Goal: Information Seeking & Learning: Learn about a topic

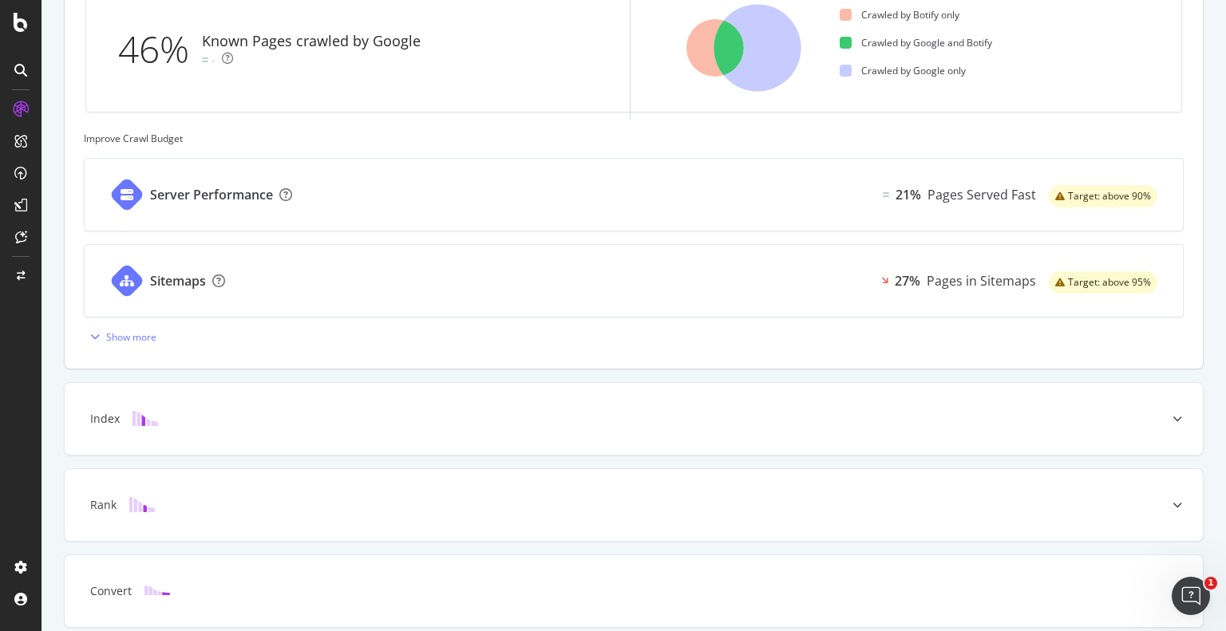
scroll to position [335, 0]
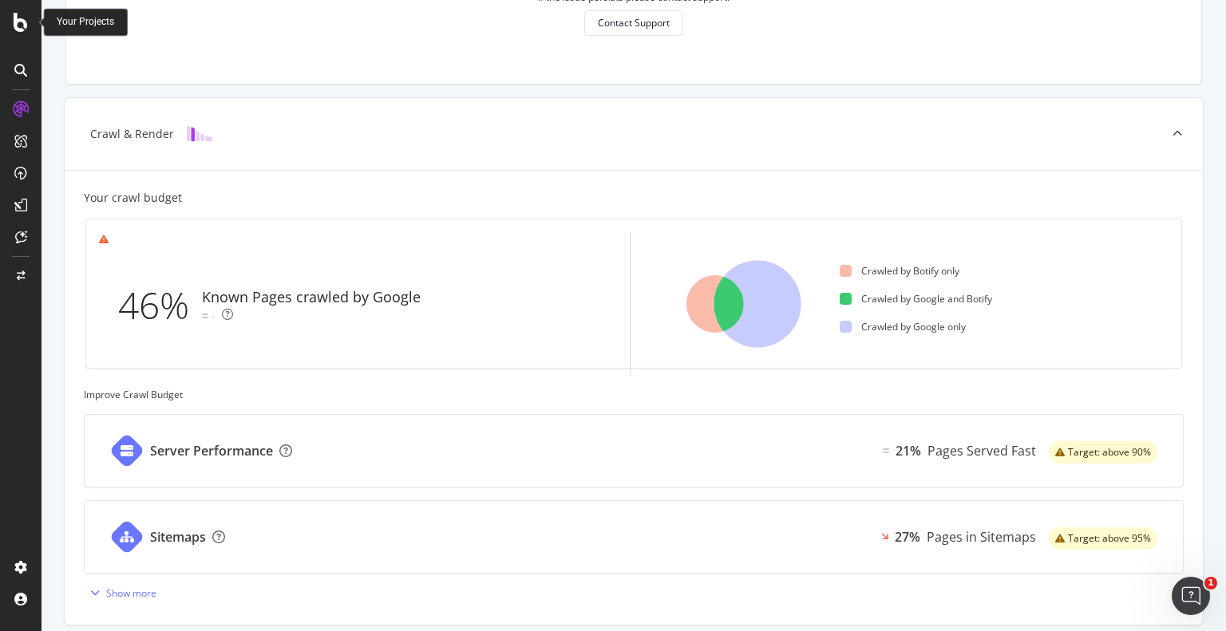
click at [81, 25] on div "Your Projects" at bounding box center [85, 22] width 57 height 14
click at [26, 22] on icon at bounding box center [21, 22] width 14 height 19
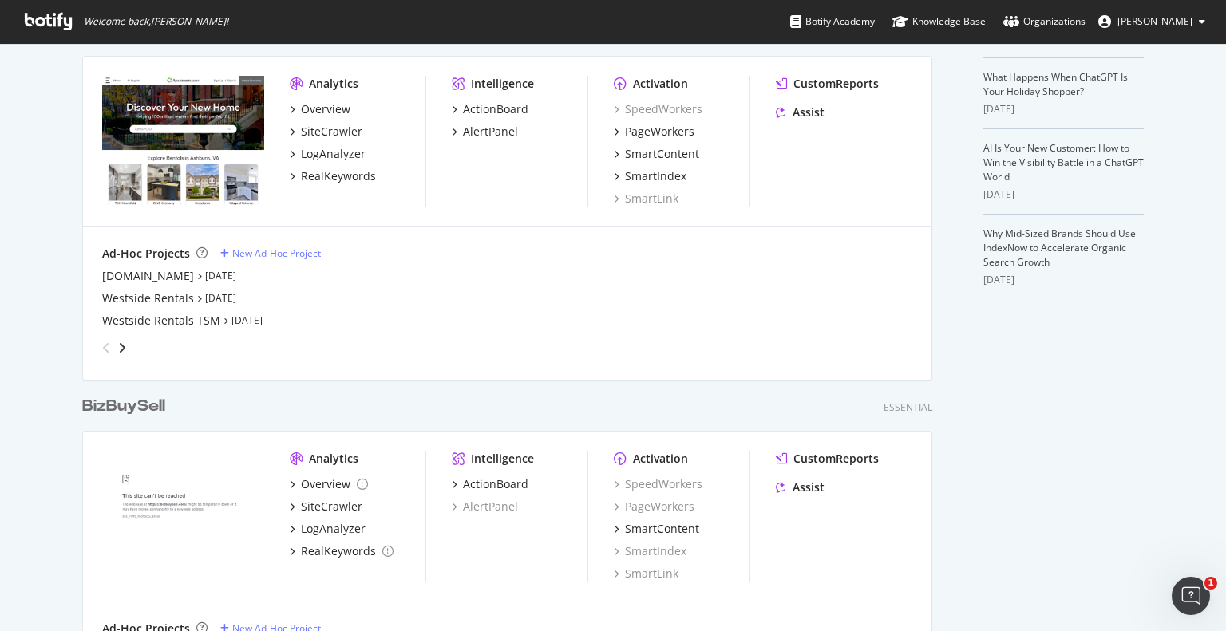
scroll to position [4273, 851]
click at [118, 347] on icon "angle-right" at bounding box center [122, 347] width 8 height 13
click at [113, 342] on icon "angle-right" at bounding box center [109, 342] width 8 height 13
click at [113, 348] on icon "angle-right" at bounding box center [109, 342] width 8 height 13
click at [113, 349] on icon "angle-right" at bounding box center [109, 342] width 8 height 13
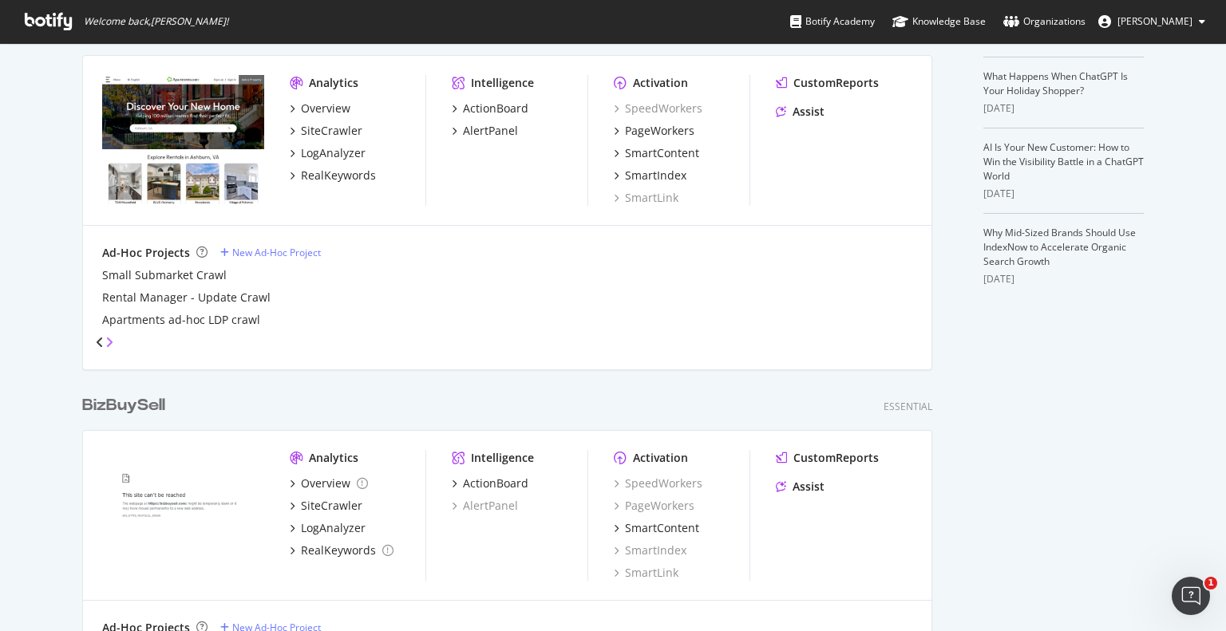
click at [113, 349] on icon "angle-right" at bounding box center [109, 342] width 8 height 13
click at [113, 347] on icon "angle-right" at bounding box center [109, 342] width 8 height 13
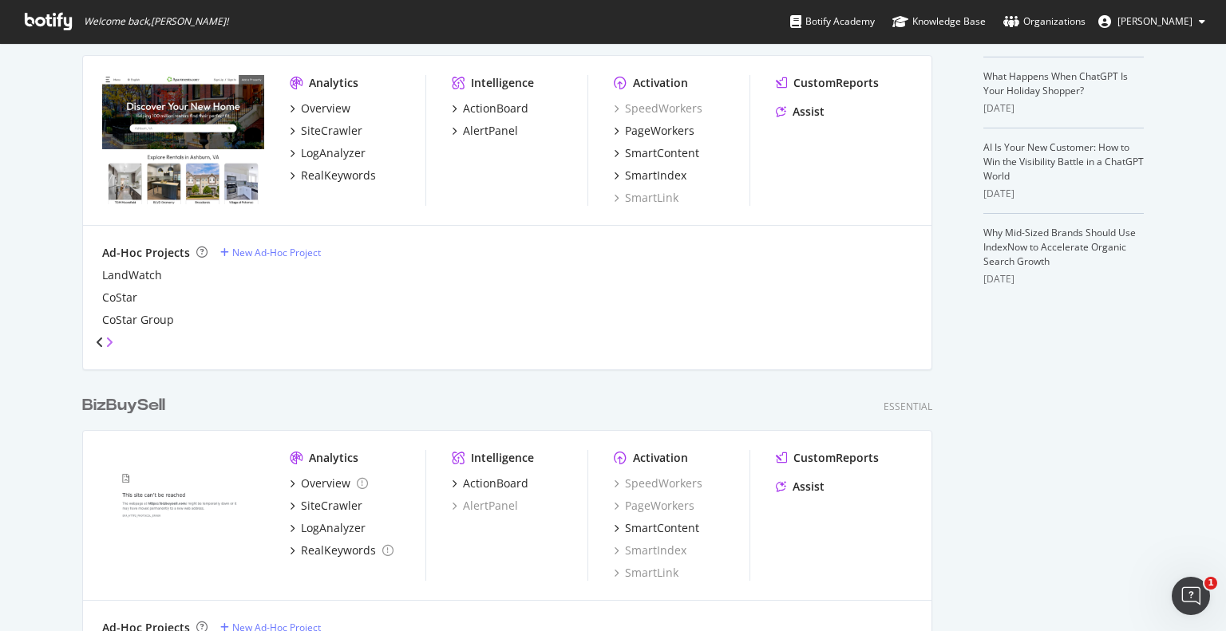
click at [113, 347] on icon "angle-right" at bounding box center [109, 342] width 8 height 13
click at [112, 347] on icon "angle-right" at bounding box center [108, 340] width 8 height 13
click at [102, 347] on icon "angle-left" at bounding box center [100, 340] width 8 height 13
click at [102, 349] on icon "angle-left" at bounding box center [100, 342] width 8 height 13
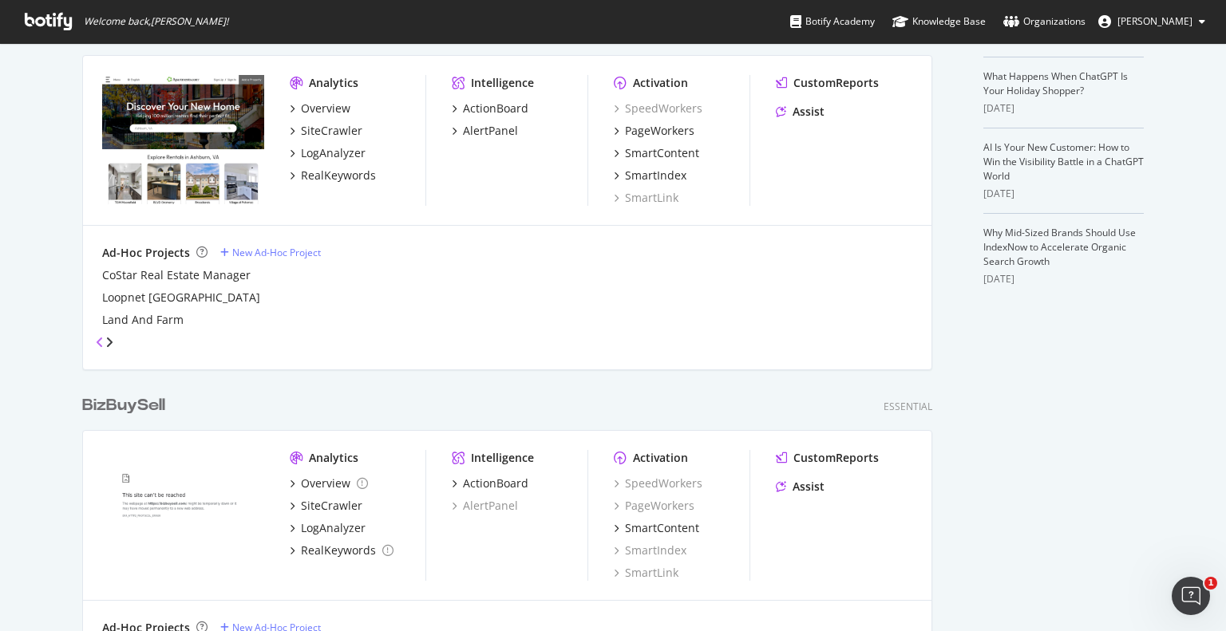
click at [102, 349] on icon "angle-left" at bounding box center [100, 342] width 8 height 13
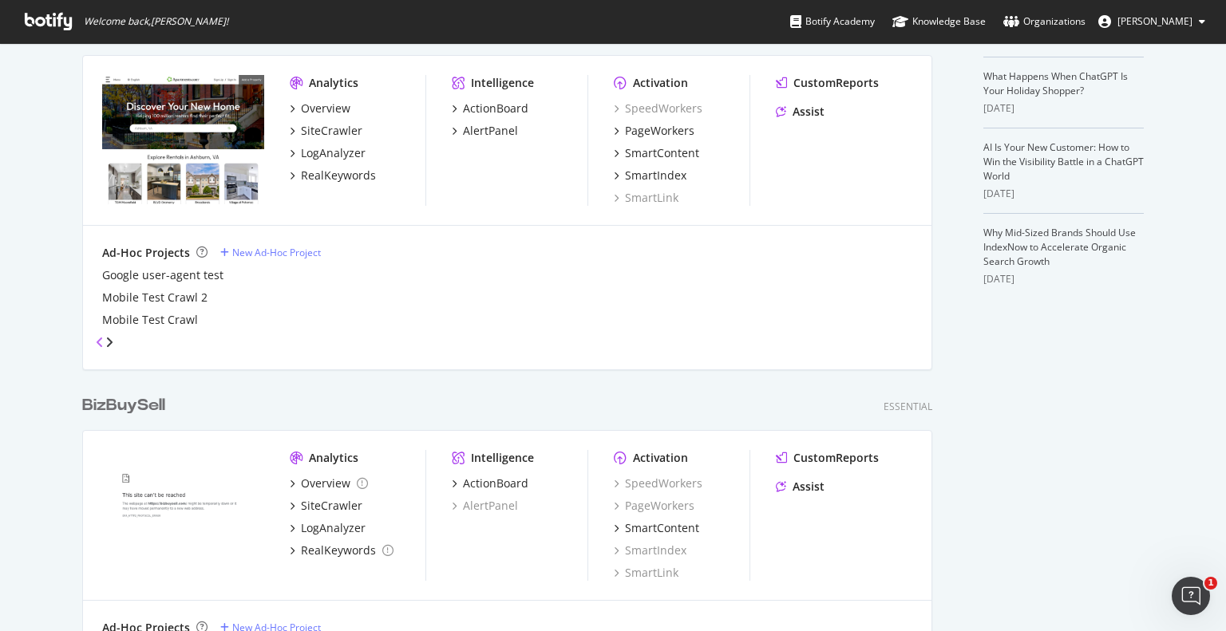
click at [102, 349] on icon "angle-left" at bounding box center [100, 342] width 8 height 13
click at [102, 349] on icon "angle-left" at bounding box center [106, 347] width 8 height 13
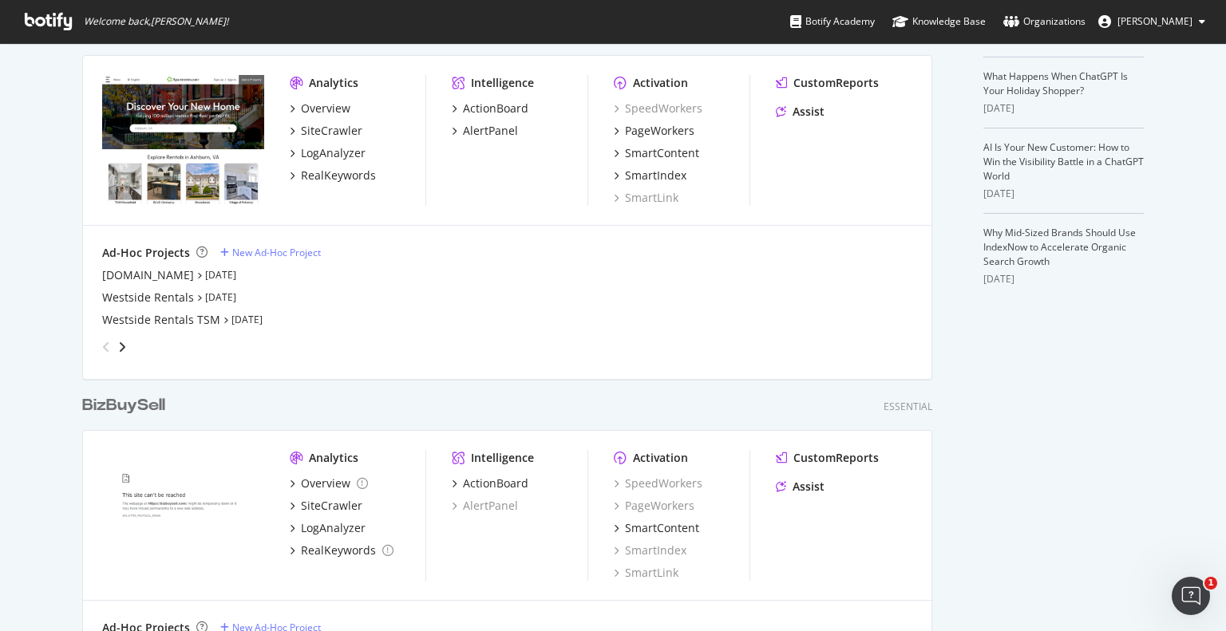
click at [102, 349] on icon "angle-left" at bounding box center [106, 347] width 8 height 13
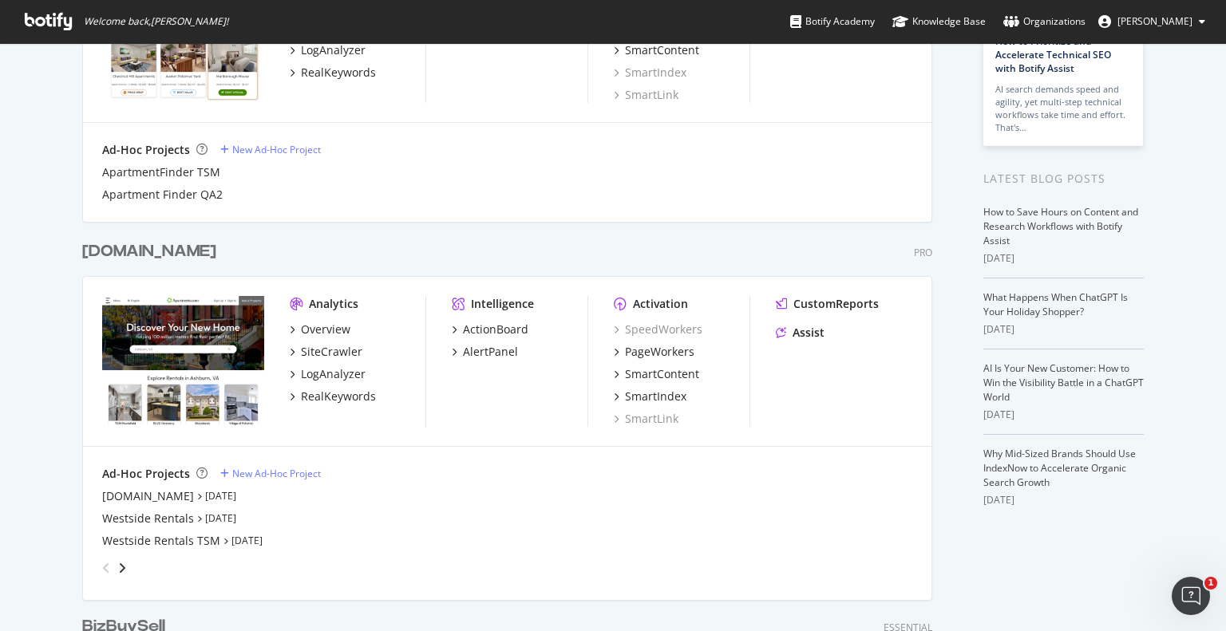
scroll to position [105, 0]
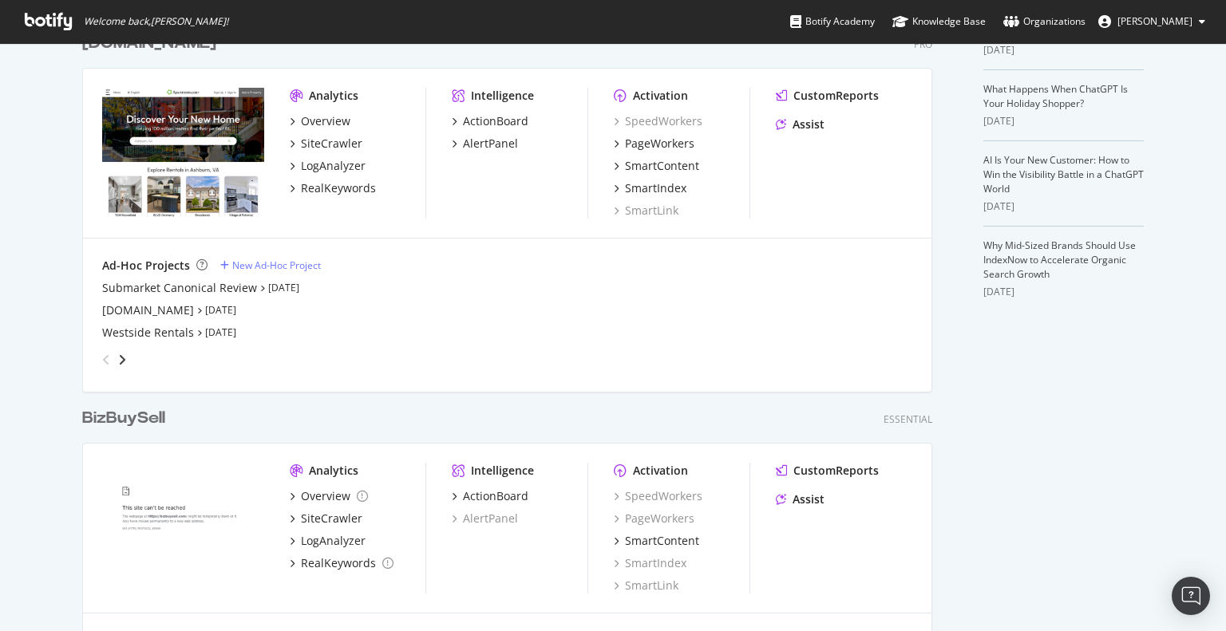
scroll to position [4273, 851]
click at [211, 284] on div "Submarket Canonical Review" at bounding box center [179, 288] width 155 height 16
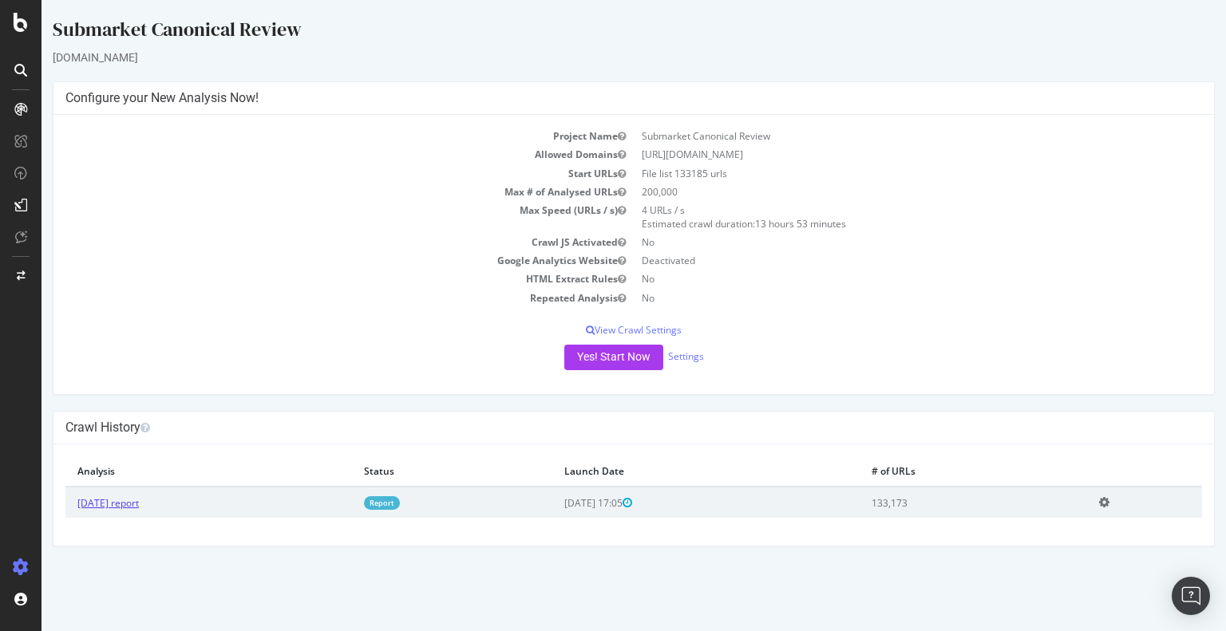
click at [121, 501] on link "2025 Sep. 17th report" at bounding box center [107, 504] width 61 height 14
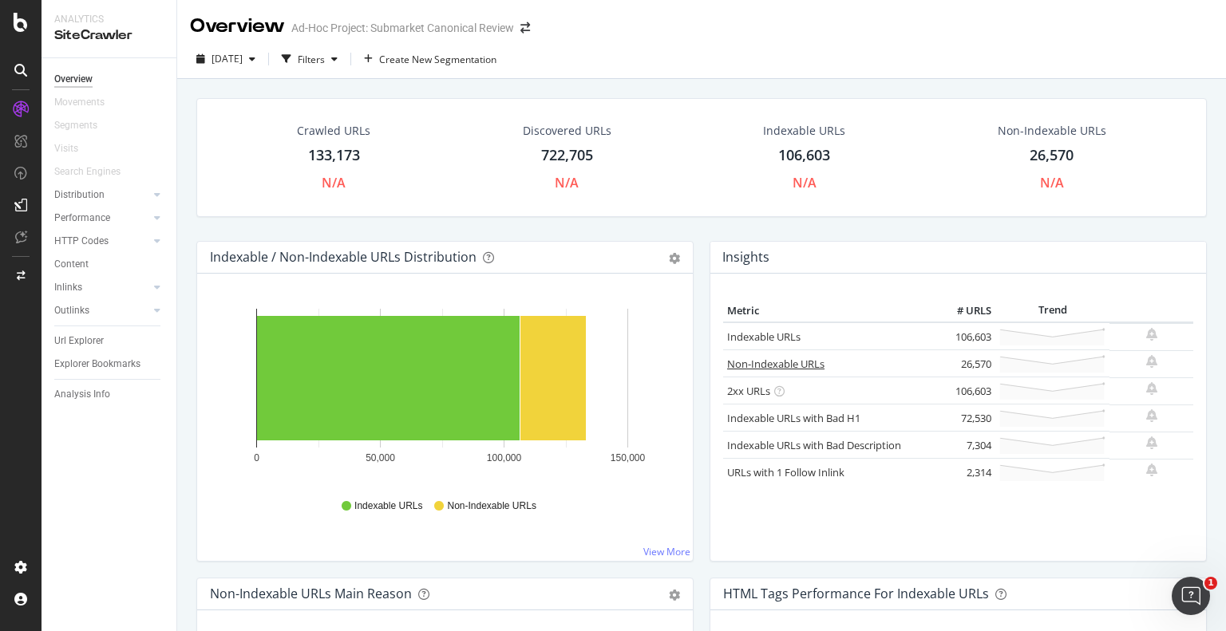
click at [785, 366] on link "Non-Indexable URLs" at bounding box center [775, 364] width 97 height 14
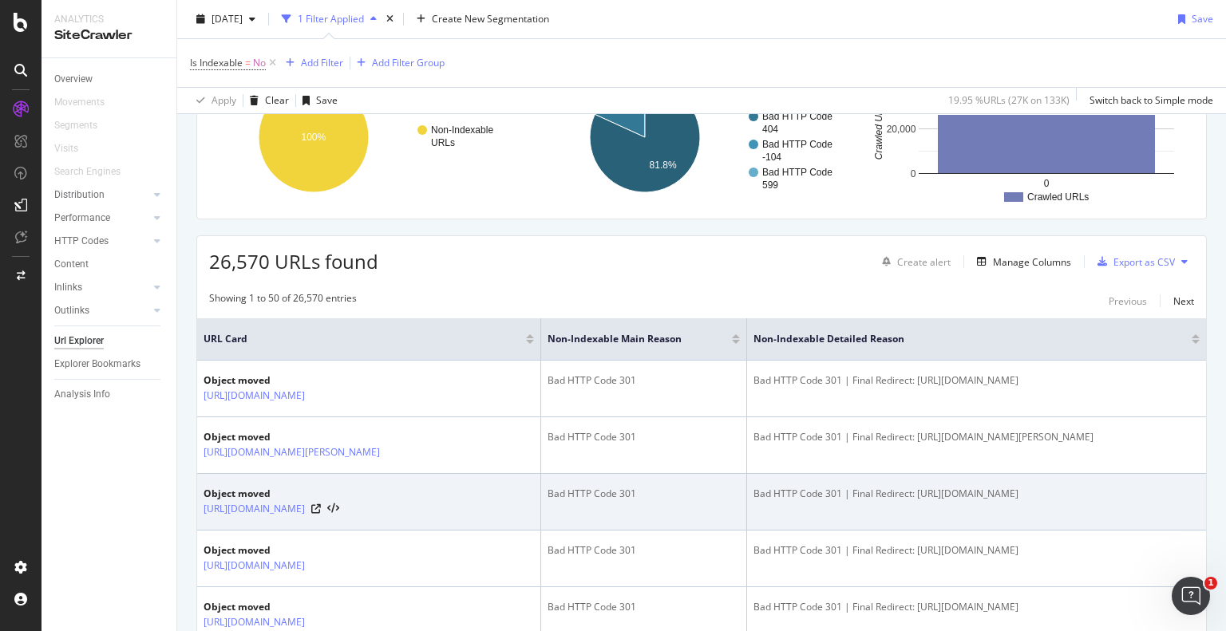
scroll to position [239, 0]
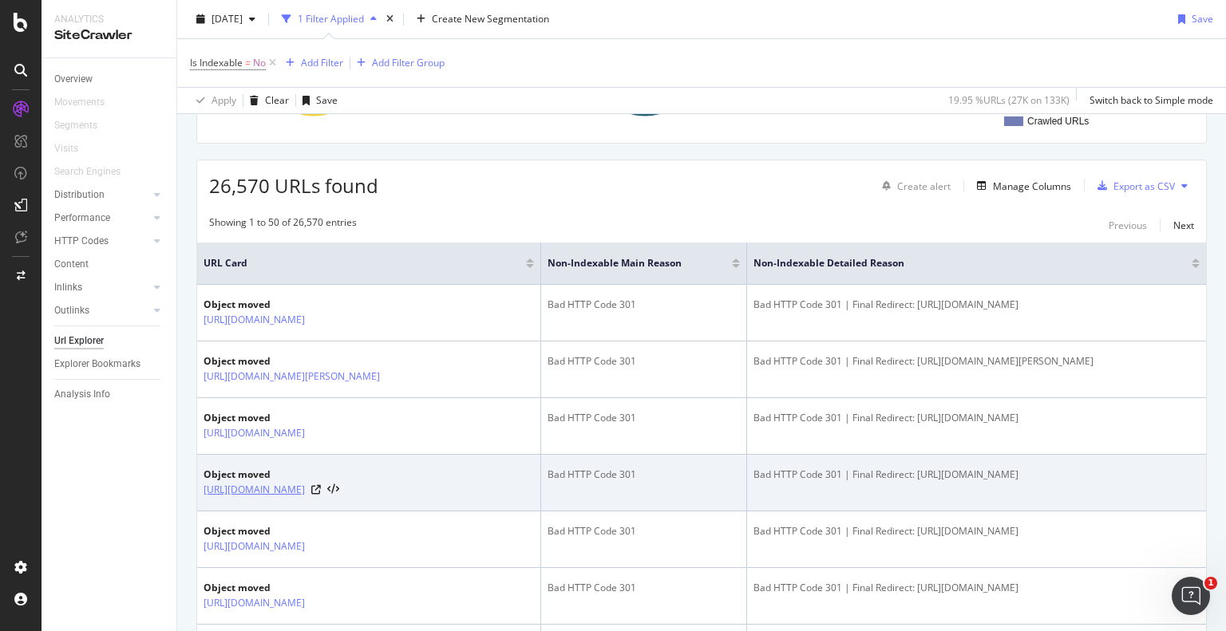
click at [290, 488] on link "https://www.apartments.com/city-market-charleston-sc/" at bounding box center [254, 490] width 101 height 16
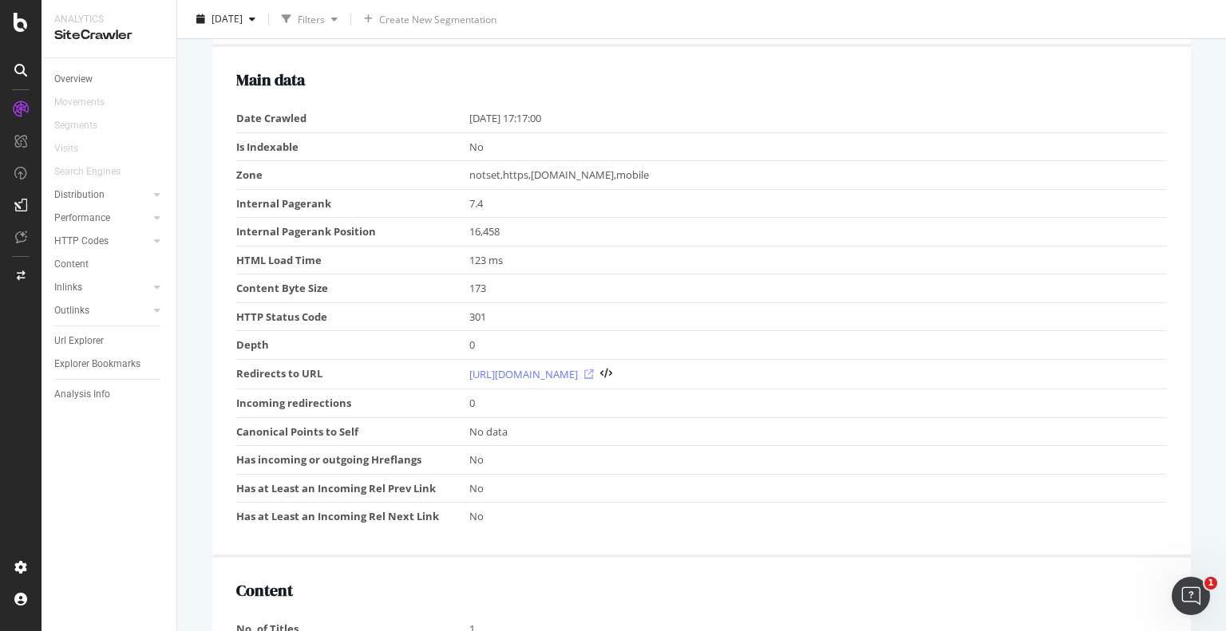
click at [594, 373] on icon at bounding box center [589, 375] width 10 height 10
